Goal: Task Accomplishment & Management: Use online tool/utility

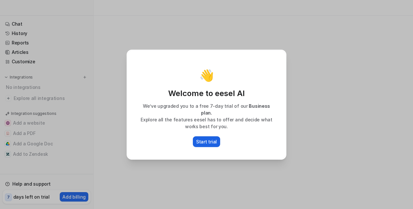
click at [203, 138] on p "Start trial" at bounding box center [206, 141] width 21 height 7
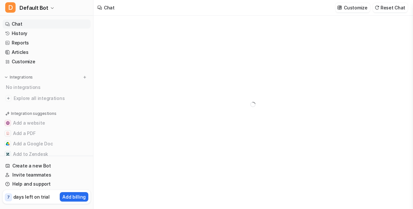
type textarea "**********"
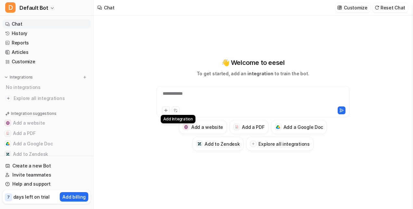
click at [166, 109] on icon at bounding box center [165, 110] width 5 height 5
click at [165, 109] on icon at bounding box center [165, 110] width 5 height 5
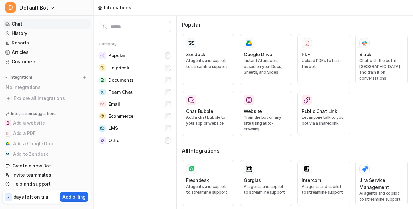
click at [29, 27] on link "Chat" at bounding box center [47, 23] width 88 height 9
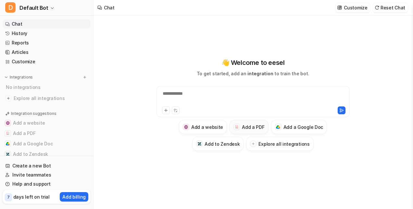
click at [246, 123] on button "Add a PDF" at bounding box center [248, 127] width 39 height 14
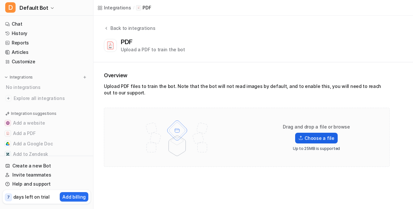
click at [300, 140] on img at bounding box center [300, 138] width 5 height 5
click at [0, 0] on input "Choose a file" at bounding box center [0, 0] width 0 height 0
click at [105, 27] on icon at bounding box center [106, 28] width 5 height 5
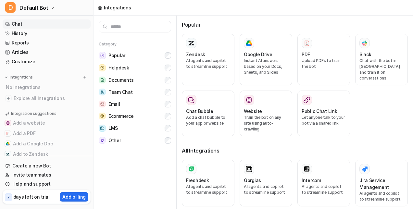
click at [62, 21] on link "Chat" at bounding box center [47, 23] width 88 height 9
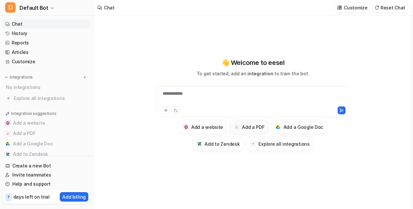
click at [245, 121] on button "Add a PDF" at bounding box center [248, 127] width 39 height 14
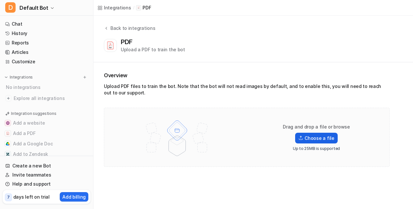
click at [296, 135] on label "Choose a file" at bounding box center [316, 138] width 42 height 11
click at [0, 0] on input "Choose a file" at bounding box center [0, 0] width 0 height 0
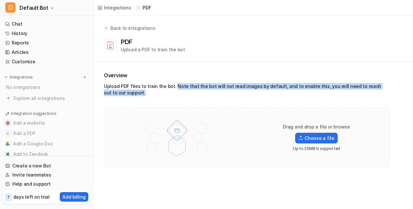
drag, startPoint x: 173, startPoint y: 85, endPoint x: 266, endPoint y: 91, distance: 92.7
click at [266, 91] on div "Upload PDF files to train the bot. Note that the bot will not read images by de…" at bounding box center [246, 91] width 285 height 16
click at [298, 82] on div "Overview Upload PDF files to train the bot. Note that the bot will not read ima…" at bounding box center [246, 84] width 285 height 27
drag, startPoint x: 288, startPoint y: 85, endPoint x: 296, endPoint y: 92, distance: 10.6
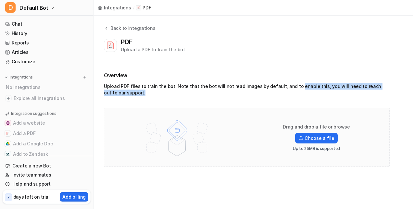
click at [296, 92] on div "Upload PDF files to train the bot. Note that the bot will not read images by de…" at bounding box center [246, 91] width 285 height 16
